Goal: Find specific page/section: Find specific page/section

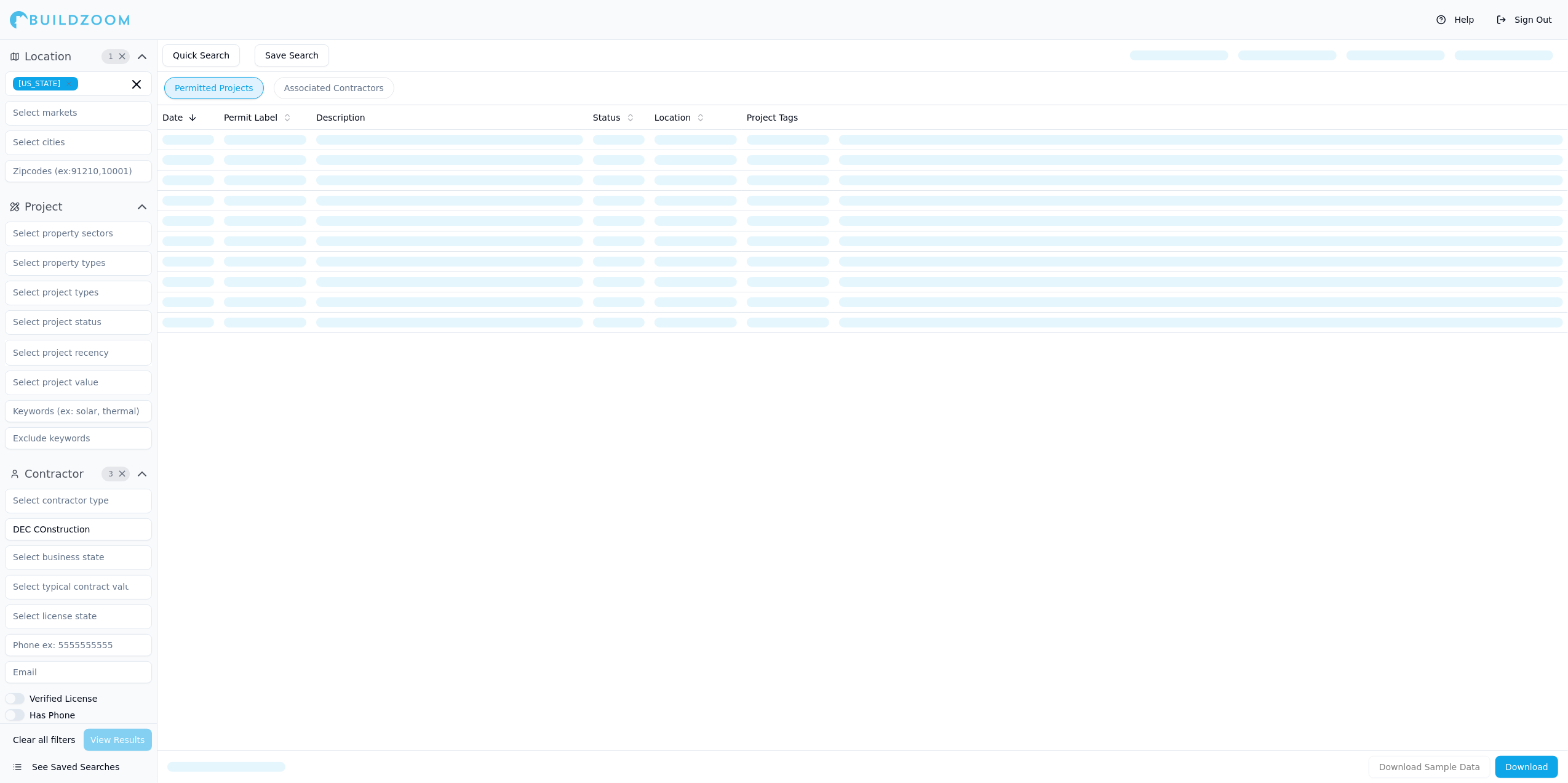
drag, startPoint x: 87, startPoint y: 526, endPoint x: -3, endPoint y: 525, distance: 90.0
click at [0, 525] on html "Help Sign Out Location 1 × [US_STATE] Project Select project recency Contractor…" at bounding box center [784, 391] width 1568 height 783
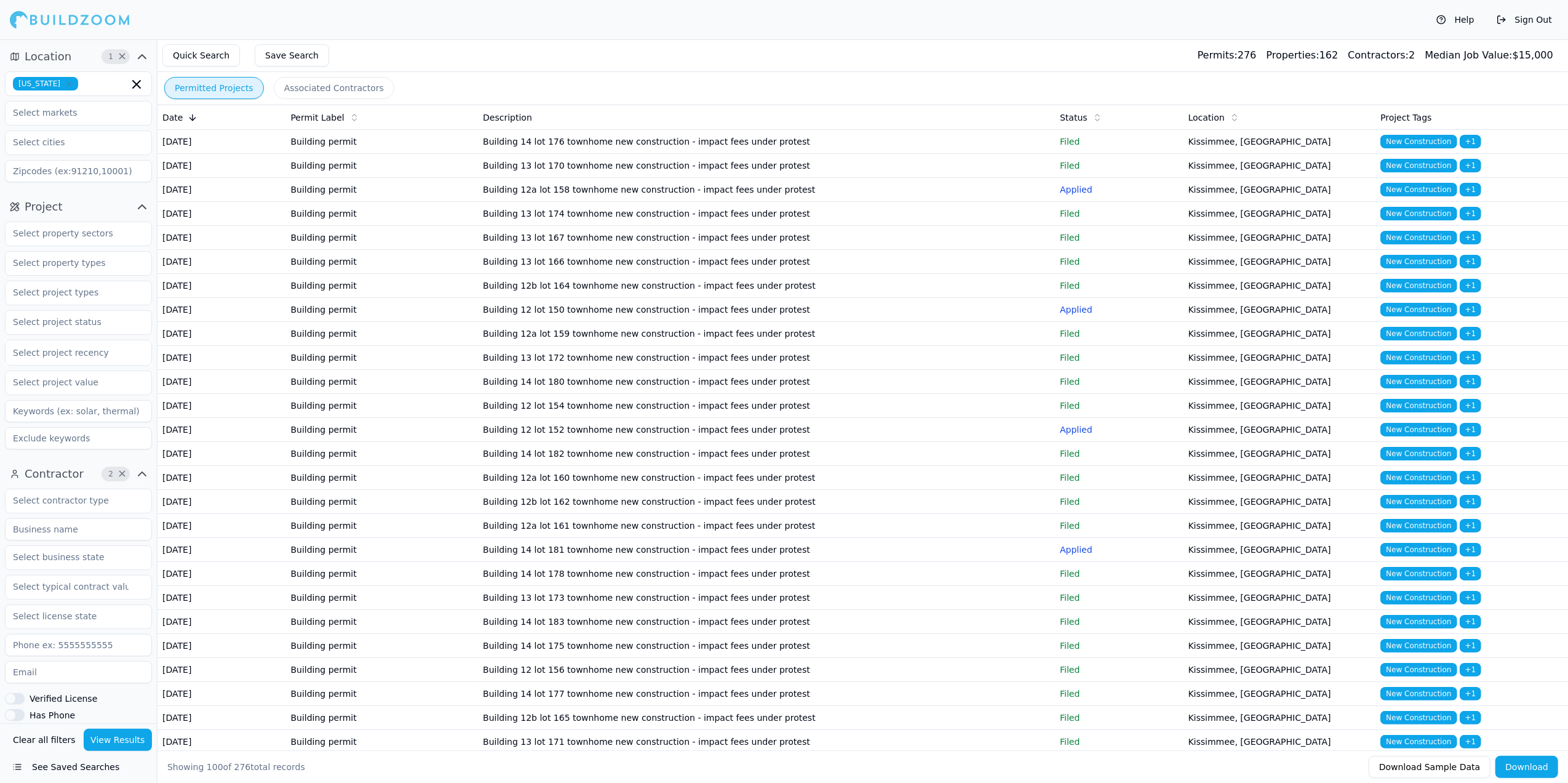
click at [65, 80] on icon "button" at bounding box center [68, 83] width 7 height 7
click at [138, 16] on div "Help Sign Out" at bounding box center [784, 20] width 1568 height 39
click at [97, 25] on div at bounding box center [70, 20] width 120 height 25
click at [94, 25] on div at bounding box center [70, 20] width 120 height 25
